Goal: Transaction & Acquisition: Purchase product/service

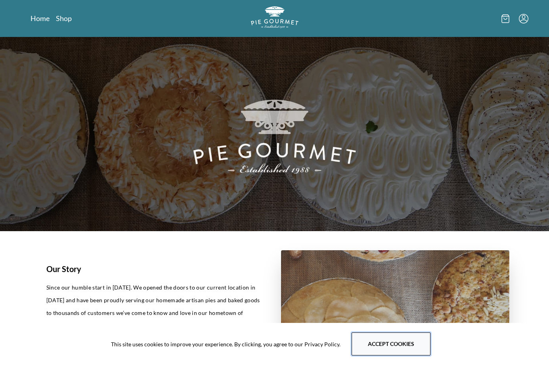
click at [382, 341] on button "Accept cookies" at bounding box center [391, 343] width 79 height 23
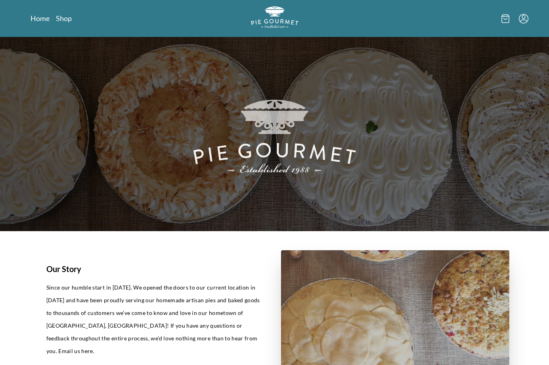
click at [431, 17] on icon "Menu" at bounding box center [524, 19] width 10 height 10
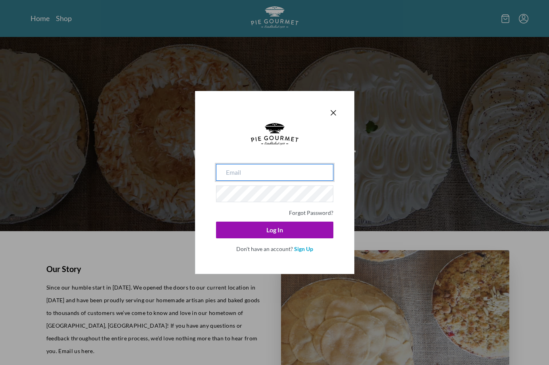
click at [263, 176] on input "email" at bounding box center [274, 172] width 117 height 17
type input "[EMAIL_ADDRESS][DOMAIN_NAME]"
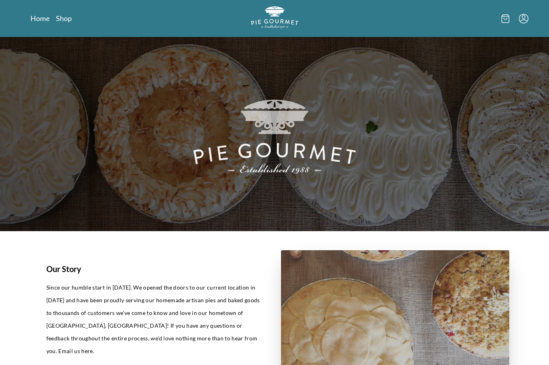
click at [431, 18] on icon "Menu" at bounding box center [524, 19] width 10 height 10
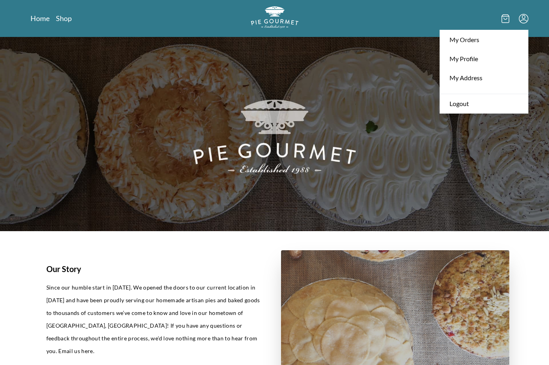
click at [71, 20] on nav "Home Shop" at bounding box center [111, 18] width 160 height 10
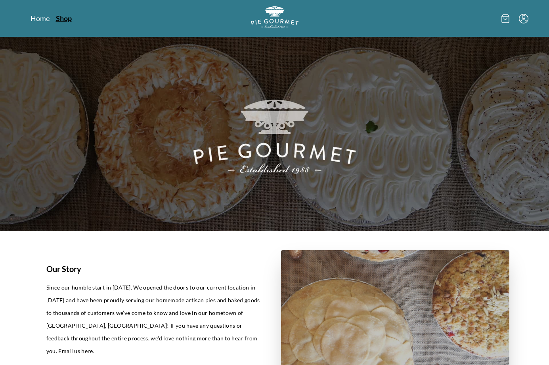
click at [68, 20] on link "Shop" at bounding box center [64, 18] width 16 height 10
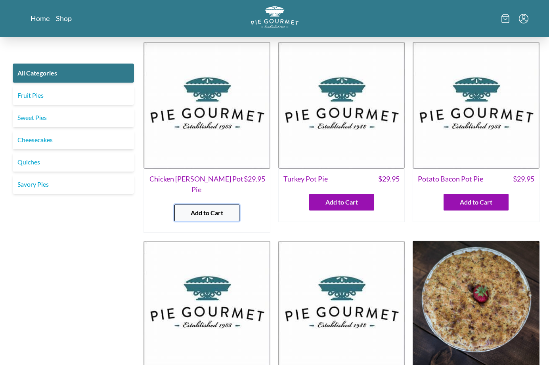
click at [224, 204] on button "Add to Cart" at bounding box center [207, 212] width 65 height 17
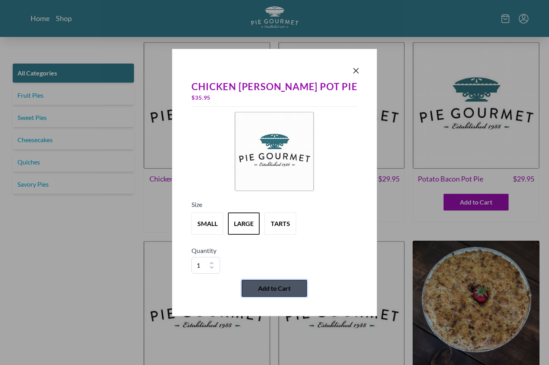
click at [280, 294] on button "Add to Cart" at bounding box center [274, 288] width 65 height 17
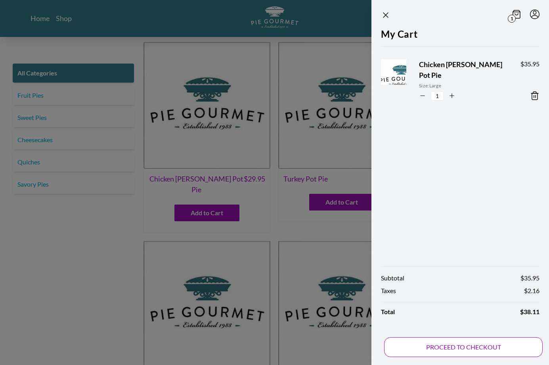
click at [431, 352] on button "PROCEED TO CHECKOUT" at bounding box center [463, 347] width 159 height 20
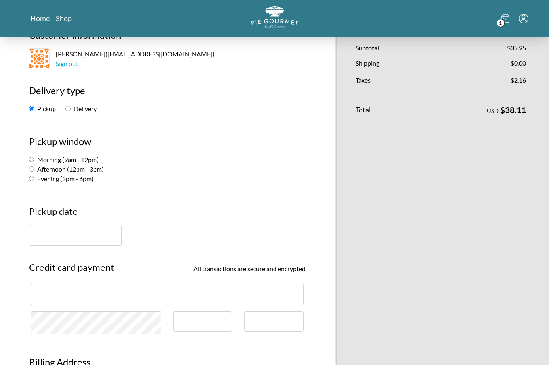
scroll to position [70, 0]
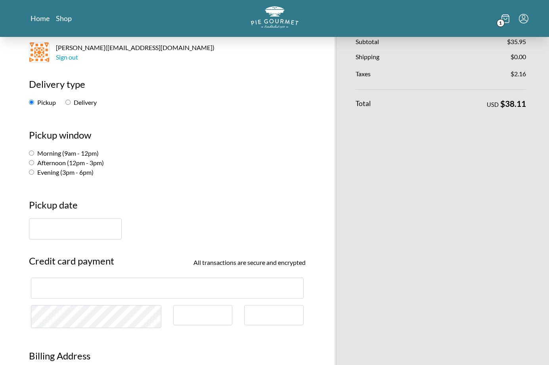
click at [44, 156] on label "Morning (9am - 12pm)" at bounding box center [64, 153] width 70 height 8
click at [34, 156] on input "Morning (9am - 12pm)" at bounding box center [31, 152] width 5 height 5
radio input "true"
click at [60, 229] on input "text" at bounding box center [75, 228] width 93 height 21
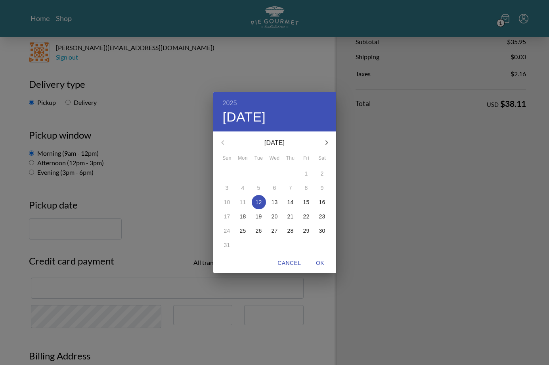
click at [268, 208] on div "13" at bounding box center [275, 202] width 16 height 14
click at [284, 204] on span "14" at bounding box center [291, 202] width 14 height 8
click at [321, 265] on span "OK" at bounding box center [320, 263] width 19 height 10
type input "[DATE]"
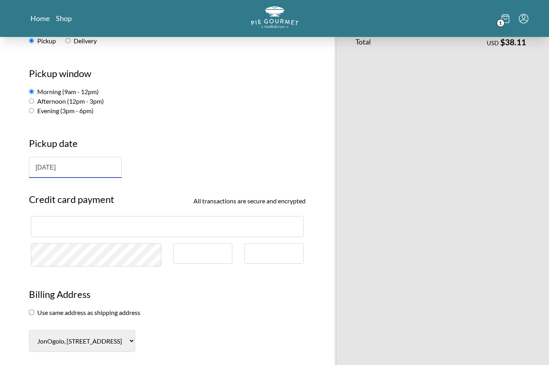
scroll to position [158, 0]
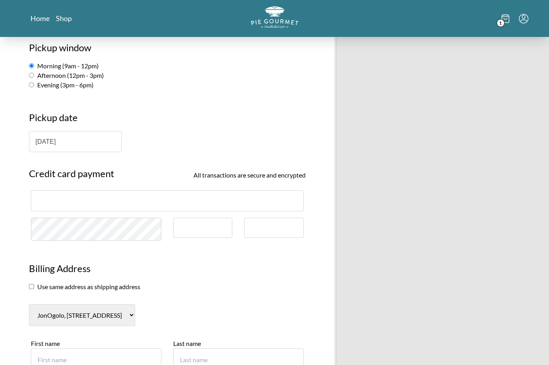
click at [82, 209] on div at bounding box center [167, 200] width 273 height 21
type input "[PERSON_NAME]"
type input "Ogolo"
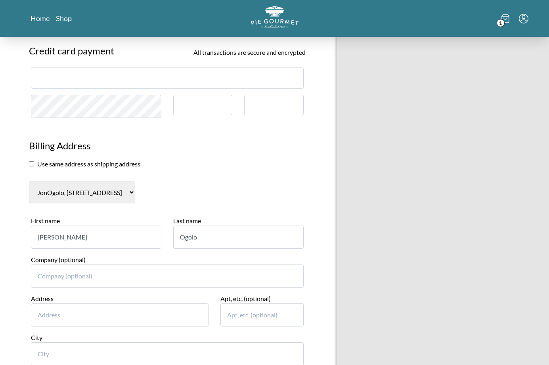
scroll to position [375, 0]
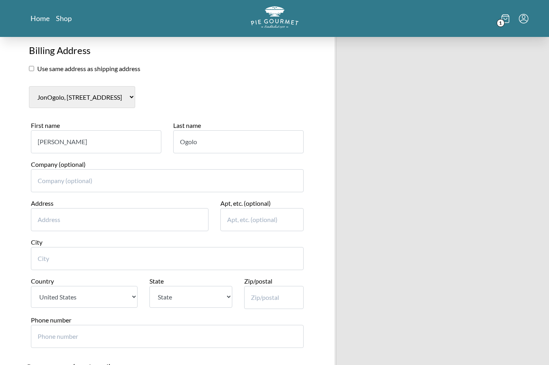
click at [68, 65] on section "Use same address as shipping address" at bounding box center [167, 69] width 277 height 10
click at [33, 71] on section "Use same address as shipping address" at bounding box center [167, 69] width 277 height 10
click at [33, 71] on input "checkbox" at bounding box center [31, 68] width 5 height 5
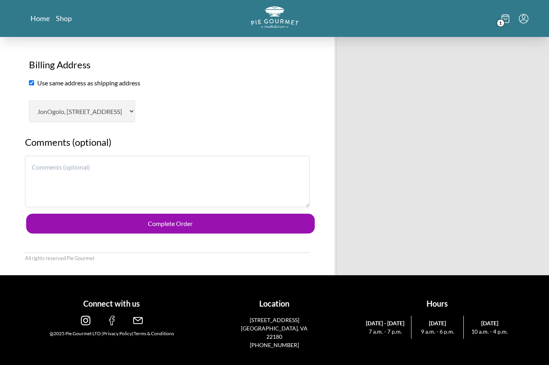
scroll to position [353, 0]
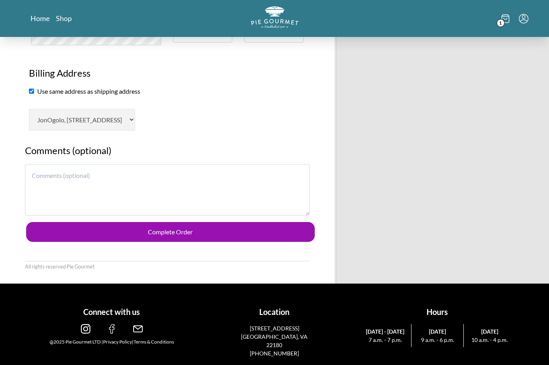
click at [33, 90] on input "checkbox" at bounding box center [31, 90] width 5 height 5
checkbox input "false"
select select "AL"
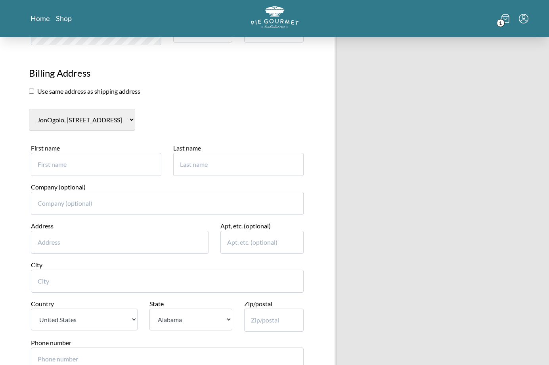
scroll to position [375, 0]
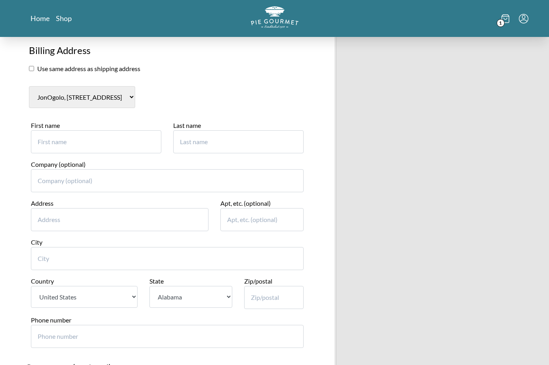
click at [80, 100] on select "JonOgolo, [STREET_ADDRESS] [PERSON_NAME] Home New billing address" at bounding box center [82, 97] width 106 height 22
select select "0"
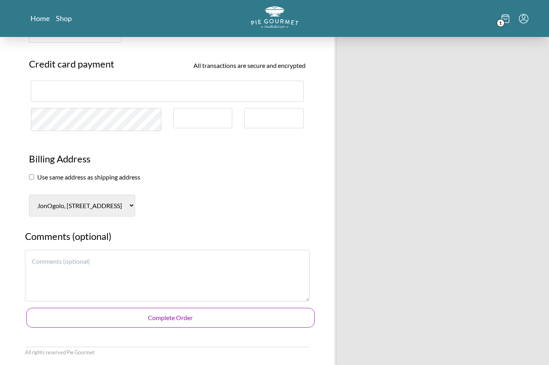
scroll to position [273, 0]
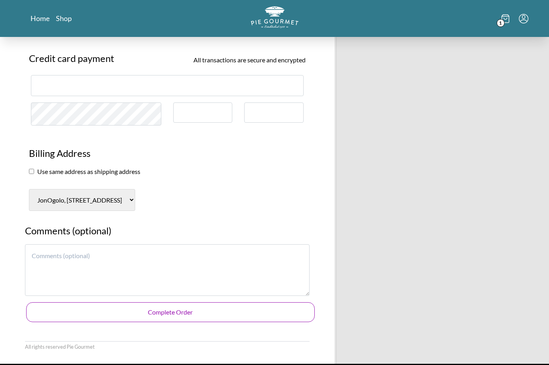
click at [199, 309] on button "Complete Order" at bounding box center [170, 312] width 289 height 20
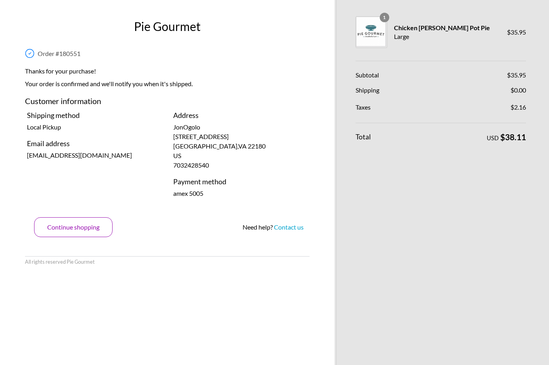
click at [77, 226] on button "Continue shopping" at bounding box center [73, 227] width 79 height 20
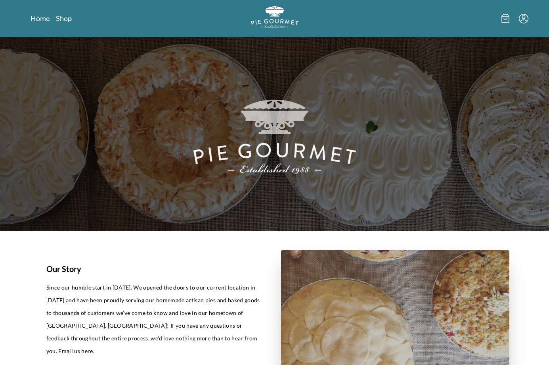
click at [295, 200] on img at bounding box center [274, 134] width 549 height 194
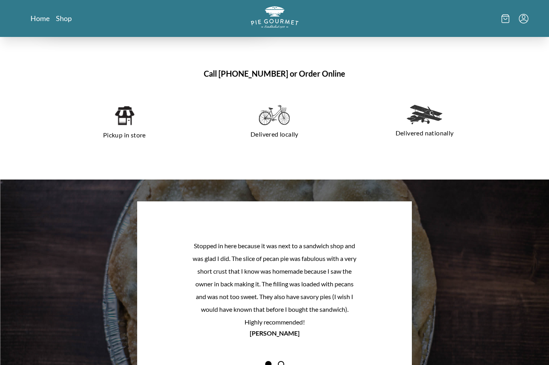
scroll to position [516, 0]
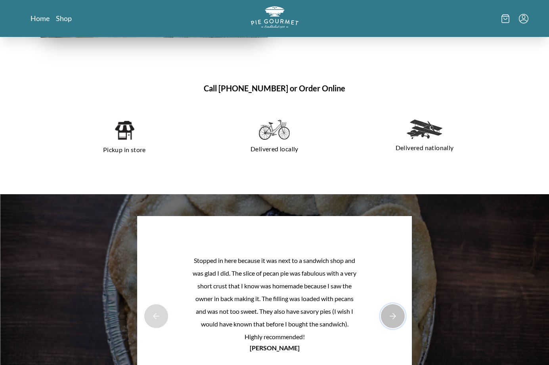
click at [386, 323] on button "Next Product Image" at bounding box center [392, 315] width 25 height 25
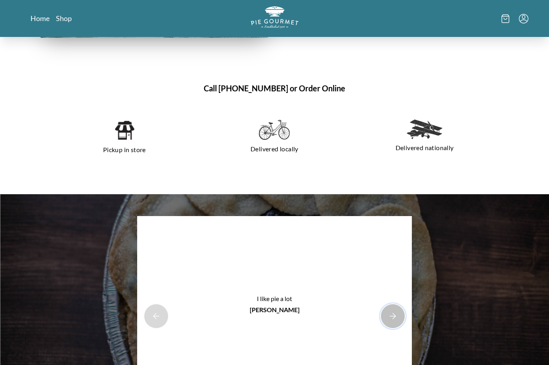
click at [386, 323] on button "Next Product Image" at bounding box center [392, 315] width 25 height 25
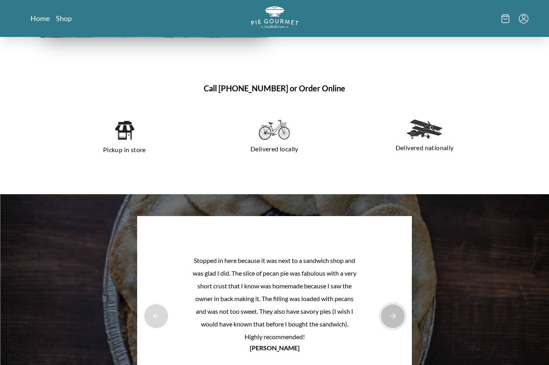
click at [386, 323] on button "Next Product Image" at bounding box center [392, 315] width 25 height 25
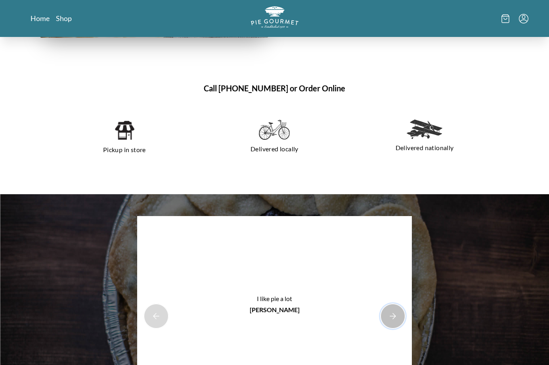
click at [386, 323] on button "Next Product Image" at bounding box center [392, 315] width 25 height 25
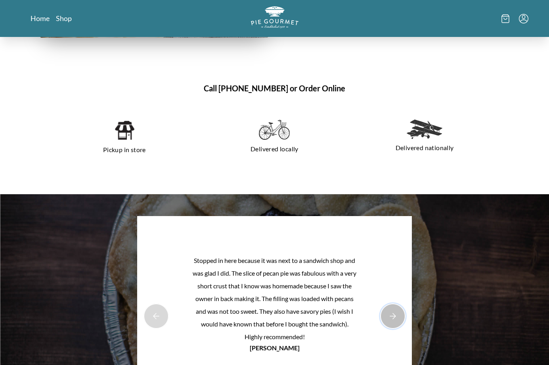
click at [386, 323] on button "Next Product Image" at bounding box center [392, 315] width 25 height 25
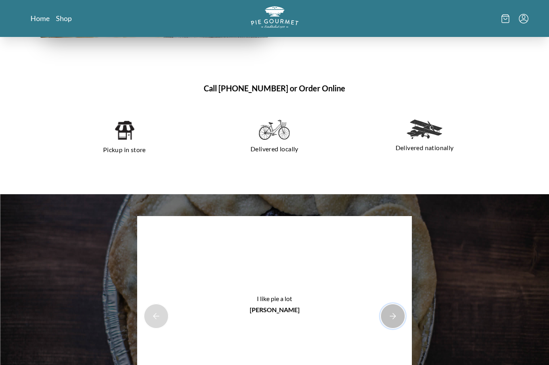
click at [386, 323] on button "Next Product Image" at bounding box center [392, 315] width 25 height 25
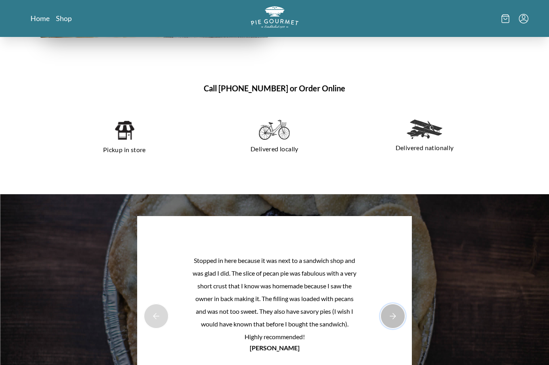
click at [386, 323] on button "Next Product Image" at bounding box center [392, 315] width 25 height 25
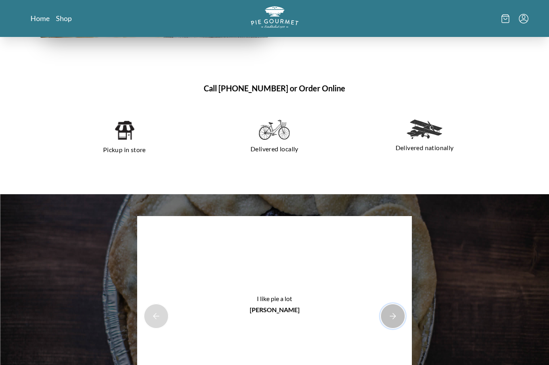
click at [396, 318] on button "Next Product Image" at bounding box center [392, 315] width 25 height 25
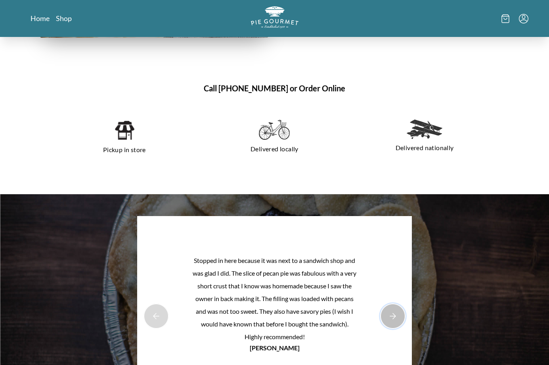
click at [395, 318] on button "Next Product Image" at bounding box center [392, 315] width 25 height 25
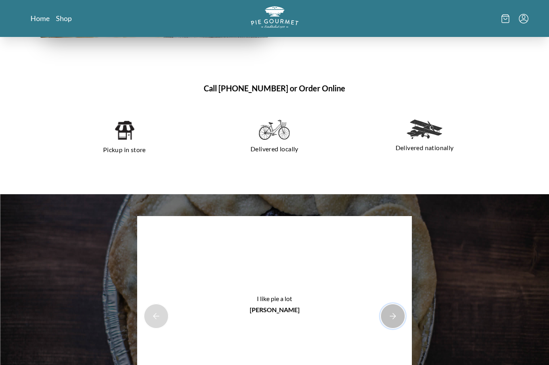
click at [395, 318] on button "Next Product Image" at bounding box center [392, 315] width 25 height 25
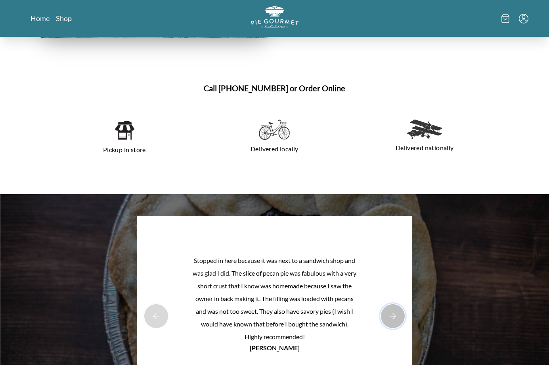
click at [395, 318] on button "Next Product Image" at bounding box center [392, 315] width 25 height 25
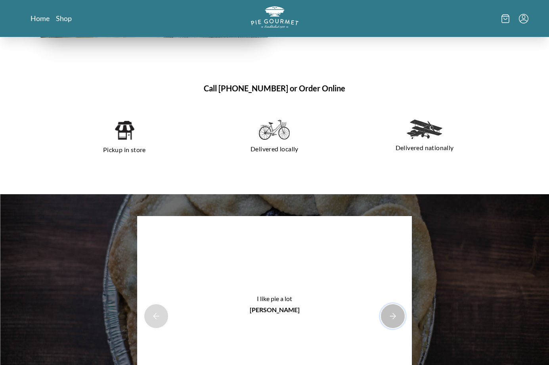
click at [395, 318] on button "Next Product Image" at bounding box center [392, 315] width 25 height 25
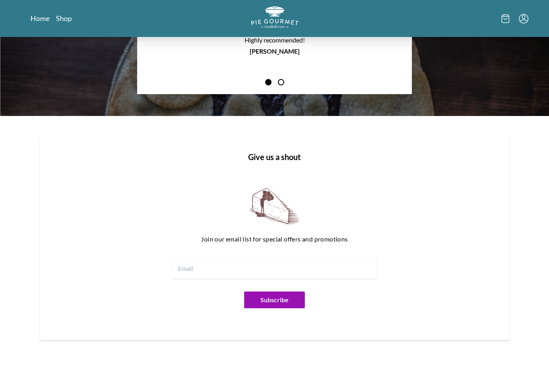
scroll to position [872, 0]
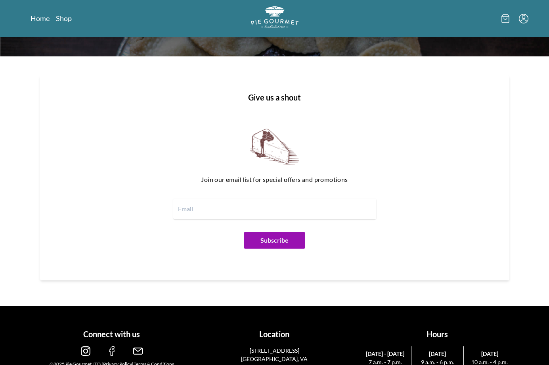
click at [395, 318] on div "Connect with us @2025 Pie Gourmet LTD | Privacy Policy | Terms & Conditions Loc…" at bounding box center [275, 350] width 508 height 83
click at [266, 155] on img at bounding box center [275, 147] width 50 height 36
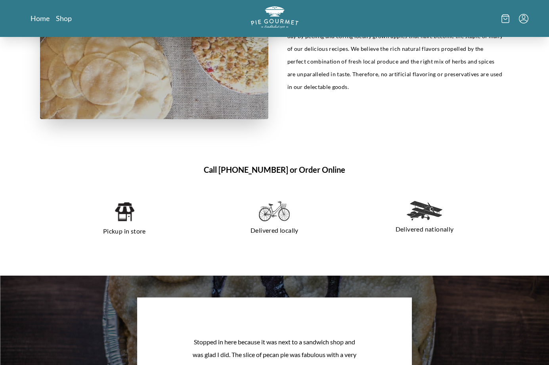
scroll to position [355, 0]
